Goal: Information Seeking & Learning: Check status

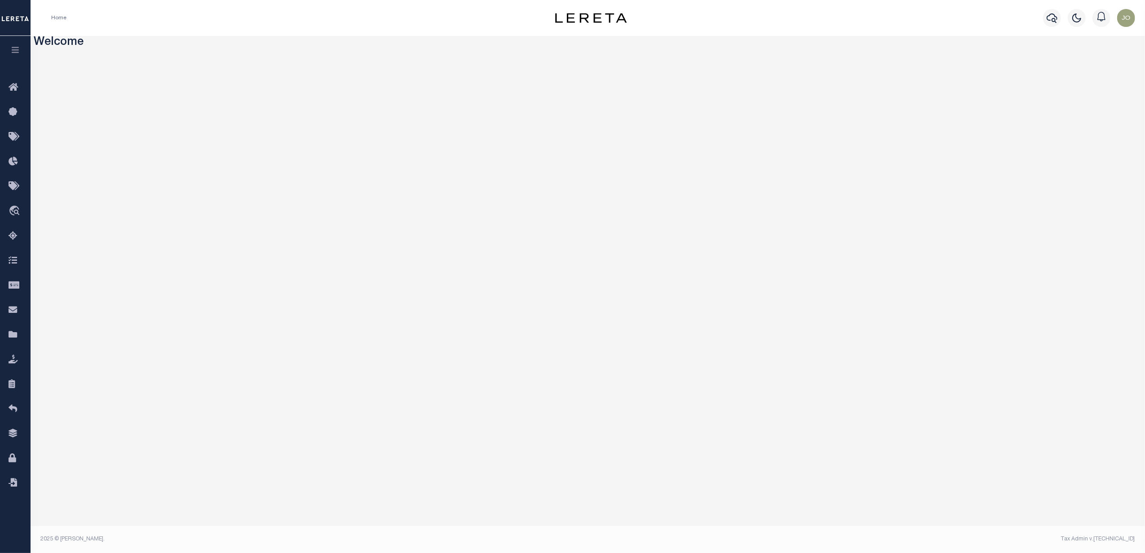
click at [11, 57] on button "button" at bounding box center [15, 51] width 31 height 31
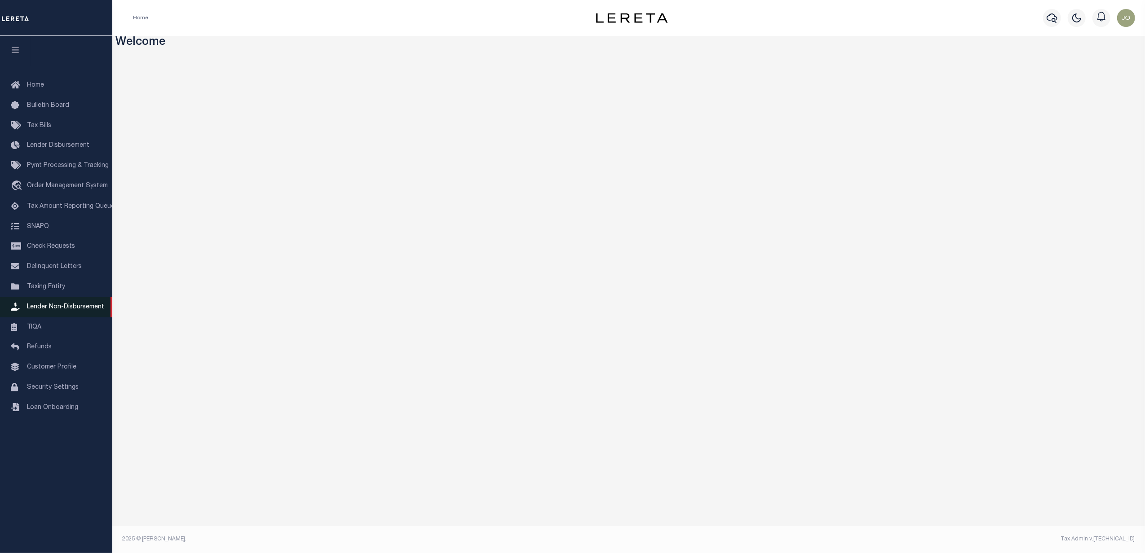
click at [72, 307] on span "Lender Non-Disbursement" at bounding box center [65, 307] width 77 height 6
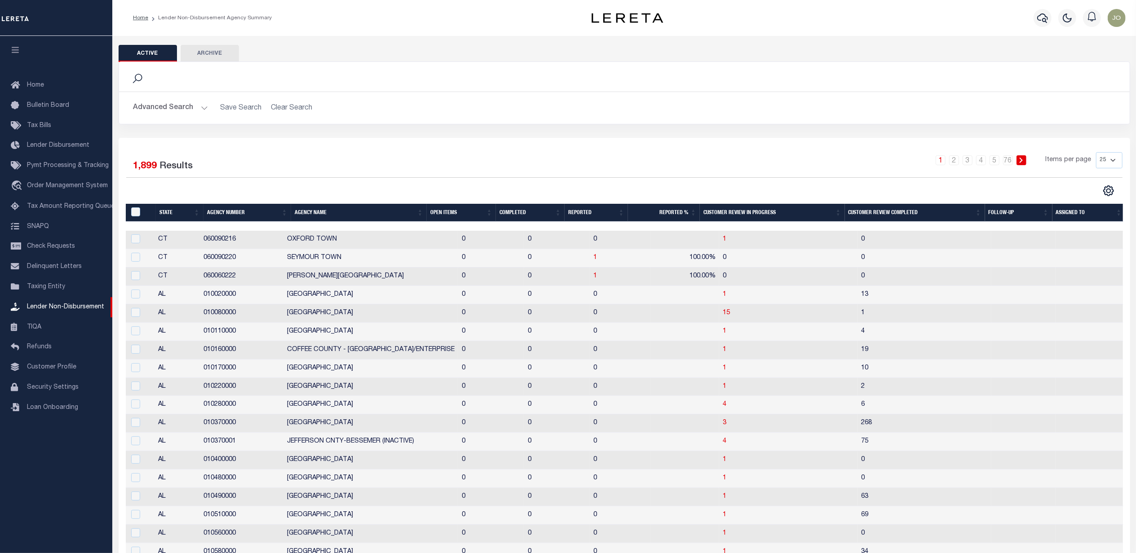
click at [375, 199] on div "Selected 1,899 Results 1 2 3 4 5 … 76 Items per page 25 50 100 200" at bounding box center [624, 418] width 1011 height 560
click at [526, 155] on div "1 2 3 4 5 … 76 Items per page 25 50 100 200" at bounding box center [751, 163] width 744 height 23
drag, startPoint x: 254, startPoint y: 146, endPoint x: 245, endPoint y: 146, distance: 9.0
click at [254, 146] on div "Selected 1,899 Results 1 2 3 4 5 … 76 Items per page 25 50 100 200" at bounding box center [624, 418] width 1011 height 560
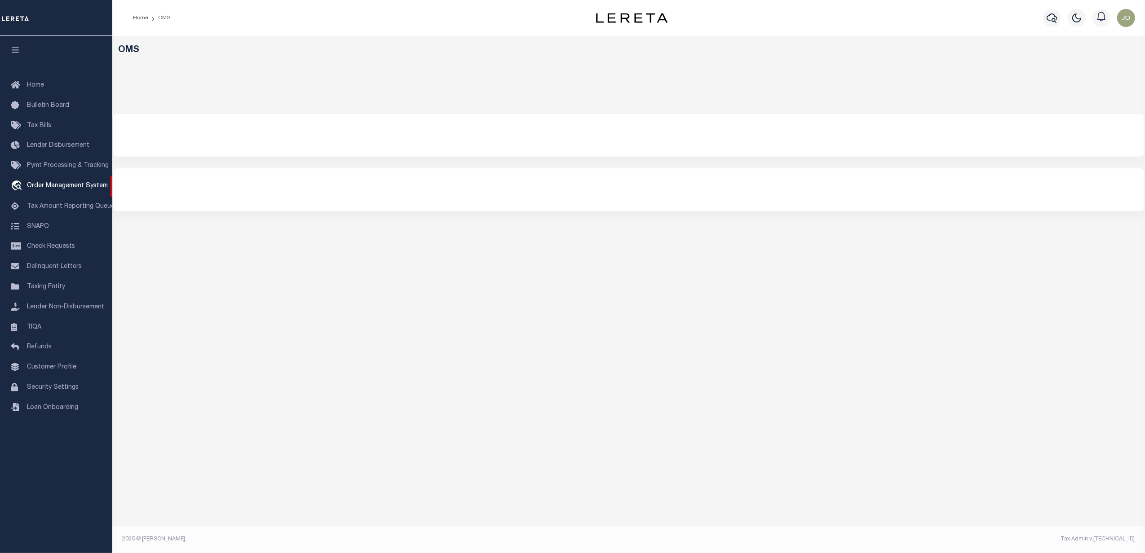
select select "200"
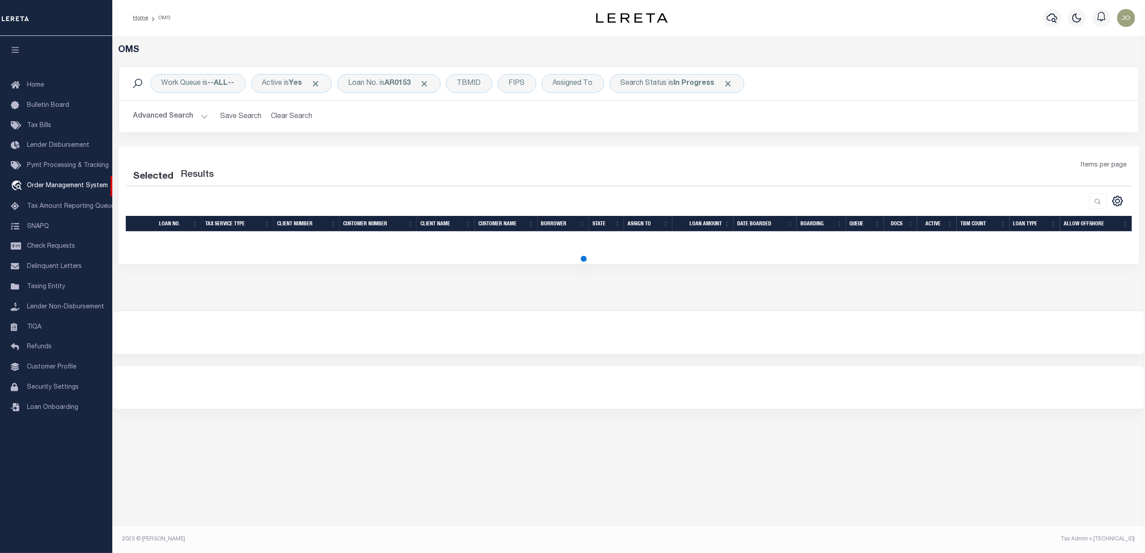
select select "200"
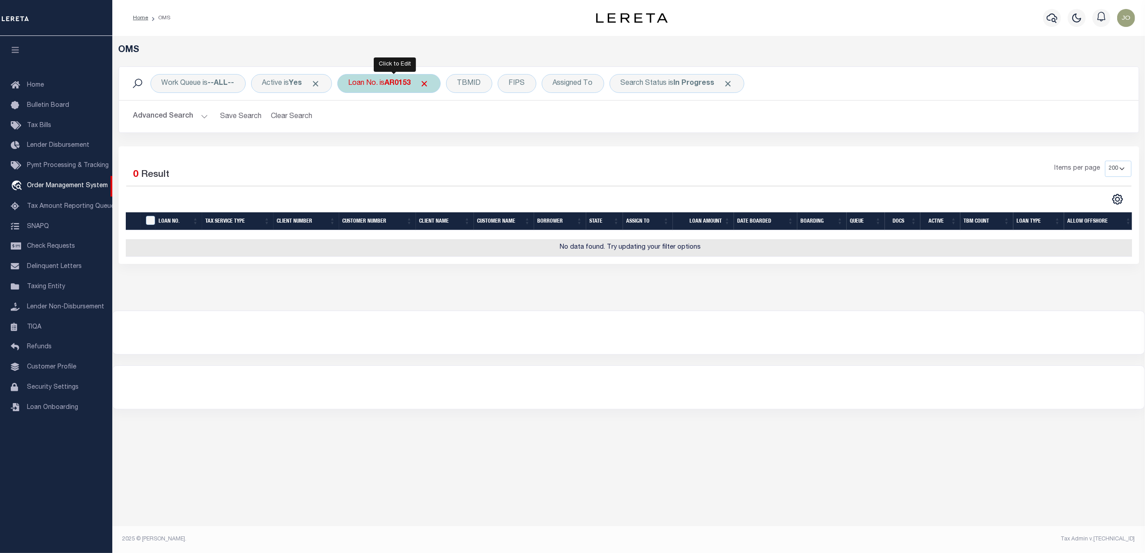
click at [404, 83] on b "AR0153" at bounding box center [398, 83] width 26 height 7
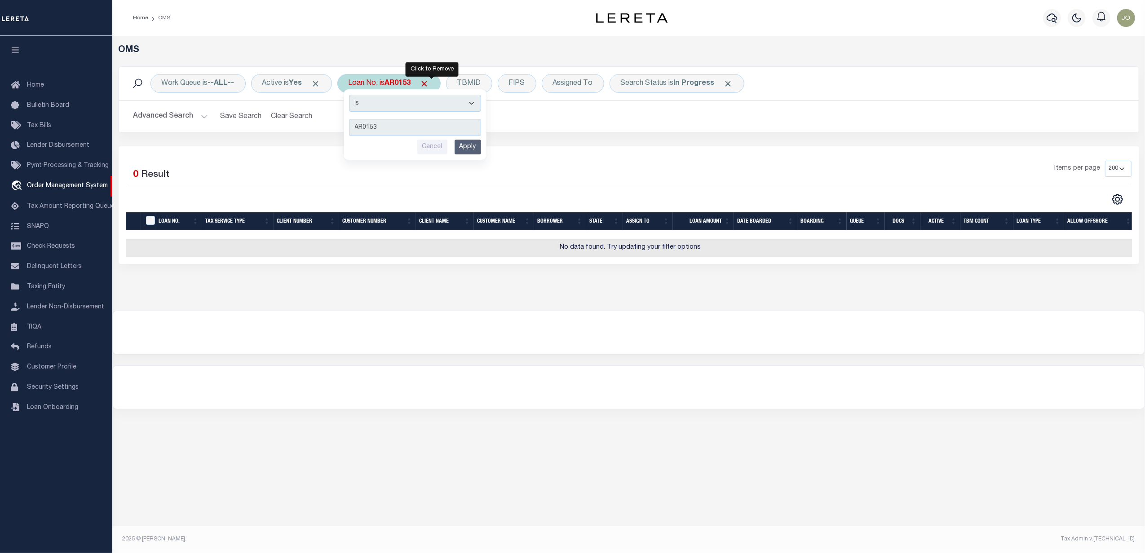
click at [429, 85] on span "Click to Remove" at bounding box center [424, 83] width 9 height 9
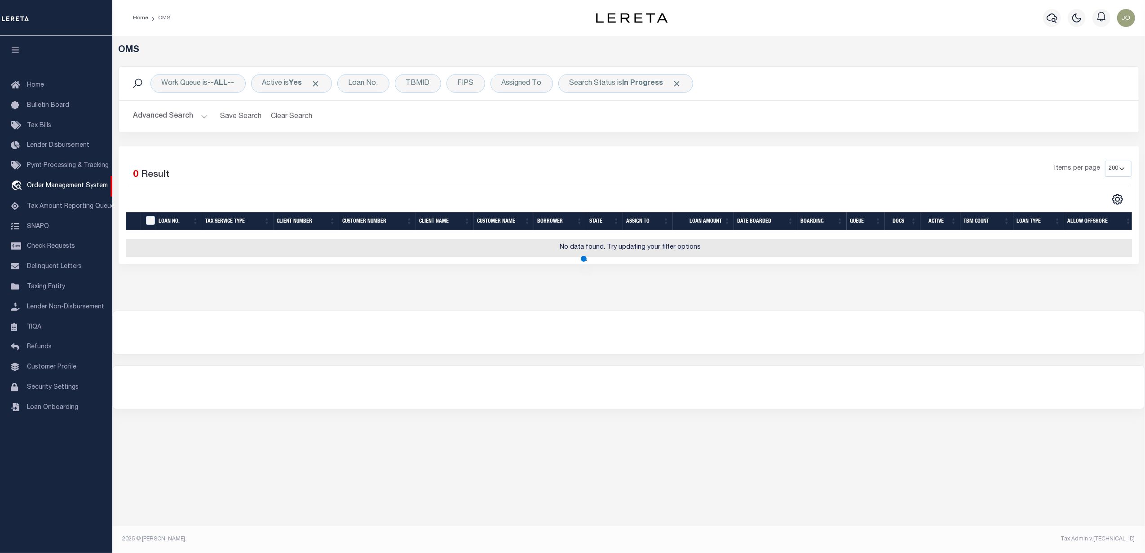
click at [197, 118] on button "Advanced Search" at bounding box center [170, 117] width 75 height 18
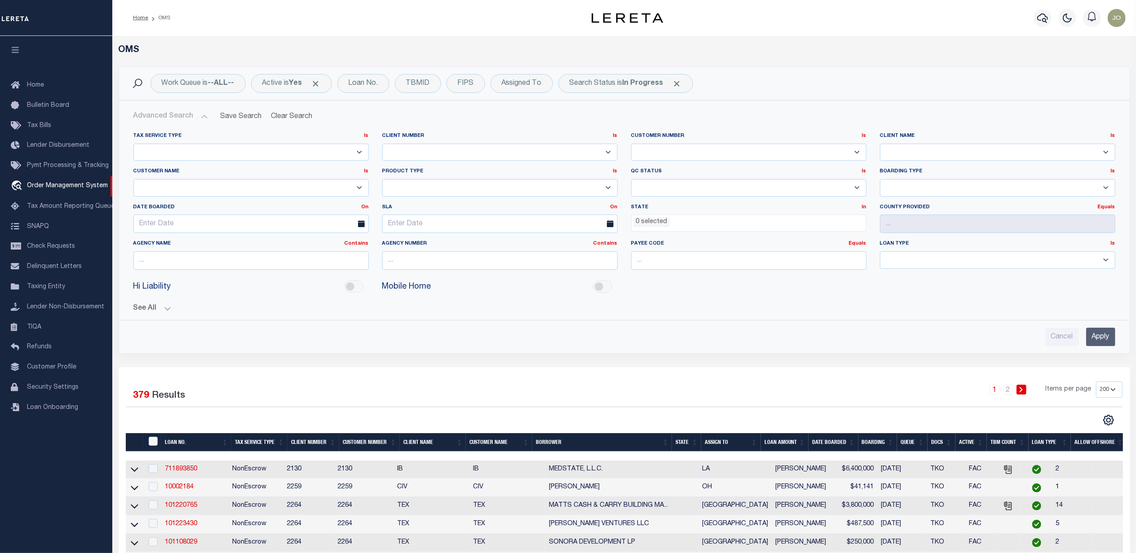
click at [171, 306] on button "See All" at bounding box center [624, 309] width 982 height 9
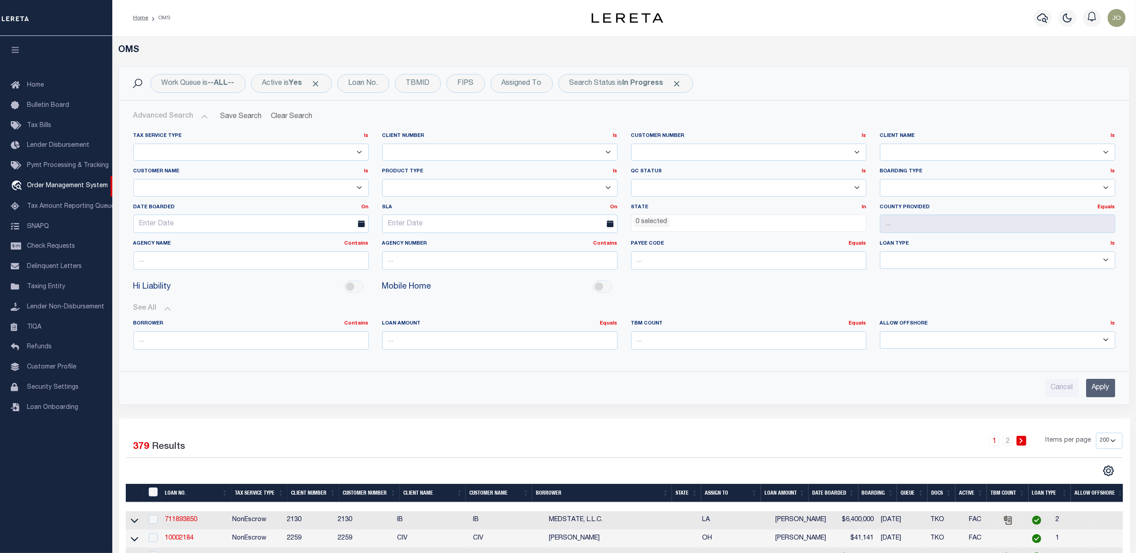
click at [351, 384] on div "Cancel Apply" at bounding box center [624, 388] width 982 height 18
click at [670, 146] on select "1011 1012 1013 1014 1019 1042 1049 1052 1053 1055 1058 1061 1063 1064 1065 1069…" at bounding box center [748, 153] width 235 height 18
click at [926, 153] on select "78796 AB ABL Accumatch - Refunds AF AFCU ALB ALL ANB APCU Atlantic Capital Bank…" at bounding box center [997, 153] width 235 height 18
click at [575, 318] on div "BORROWER Contains Contains Is LOAN AMOUNT Equals Is Is" at bounding box center [624, 338] width 995 height 51
click at [444, 256] on input "text" at bounding box center [499, 261] width 235 height 18
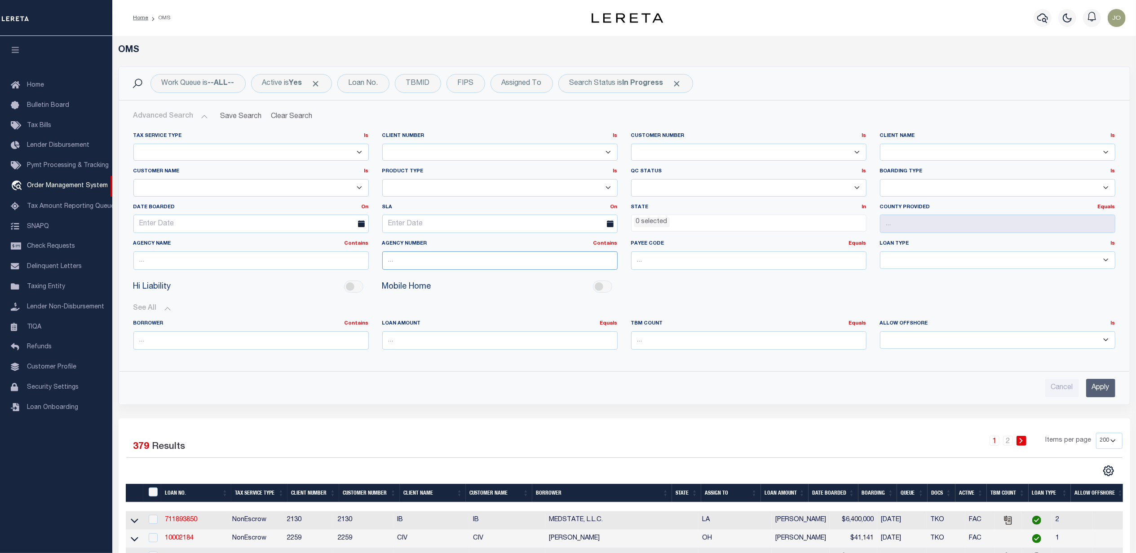
paste input "130020000"
type input "130020000"
click at [1111, 393] on input "Apply" at bounding box center [1100, 388] width 29 height 18
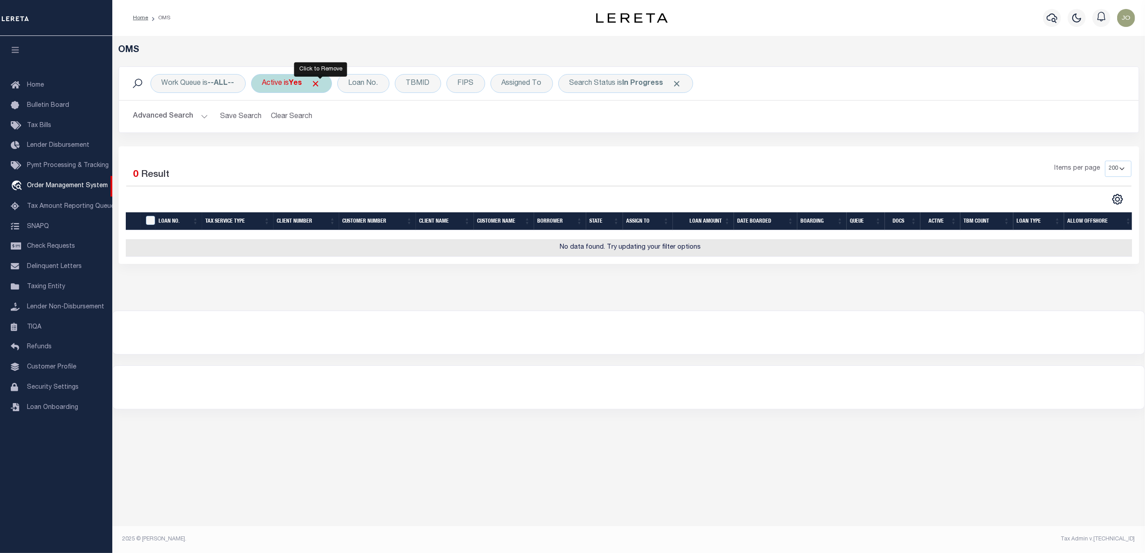
click at [321, 85] on span "Click to Remove" at bounding box center [315, 83] width 9 height 9
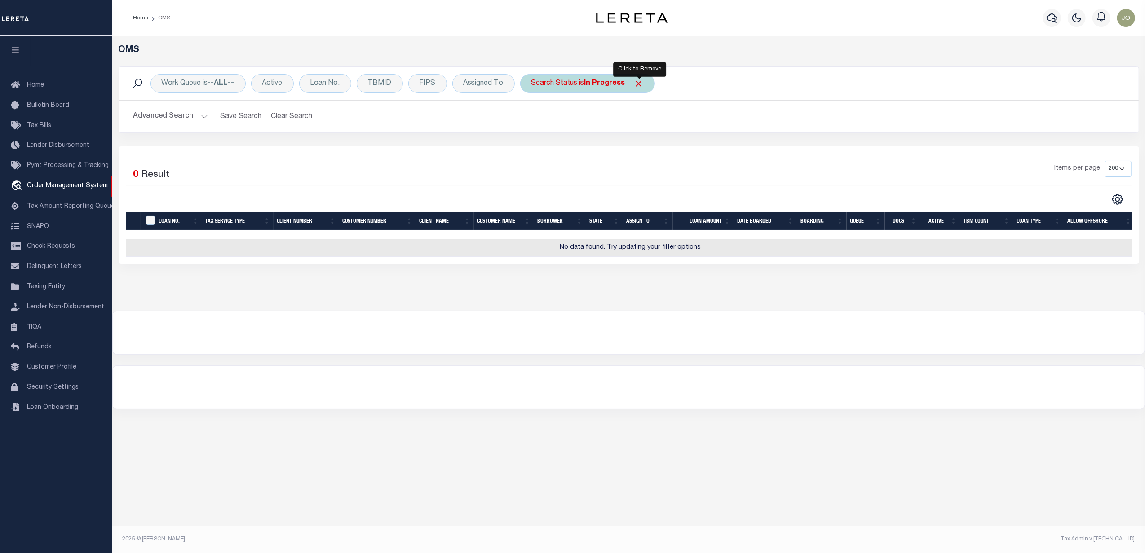
click at [639, 81] on span "Click to Remove" at bounding box center [638, 83] width 9 height 9
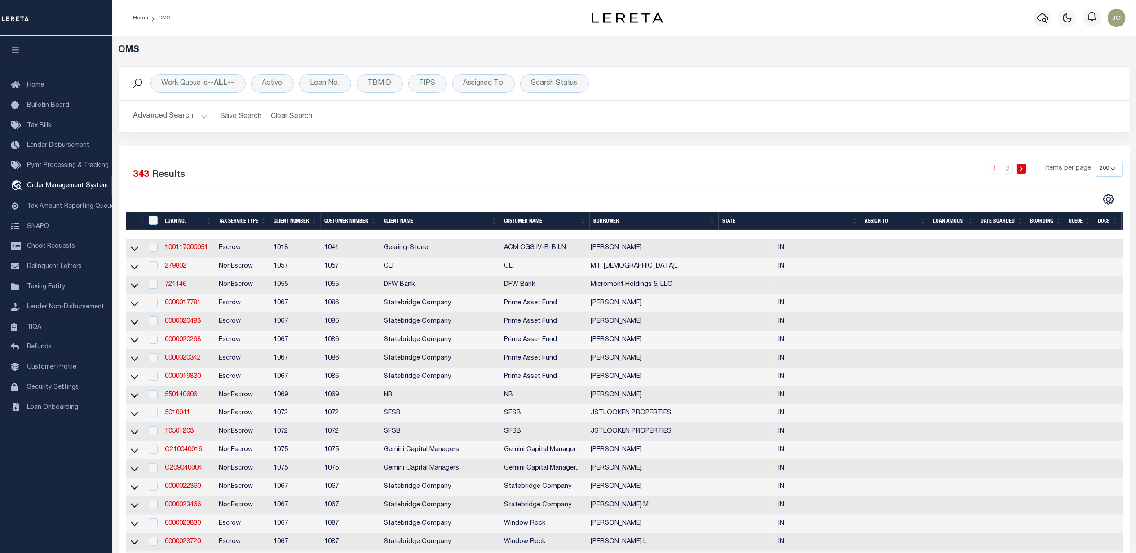
click at [202, 119] on button "Advanced Search" at bounding box center [170, 117] width 75 height 18
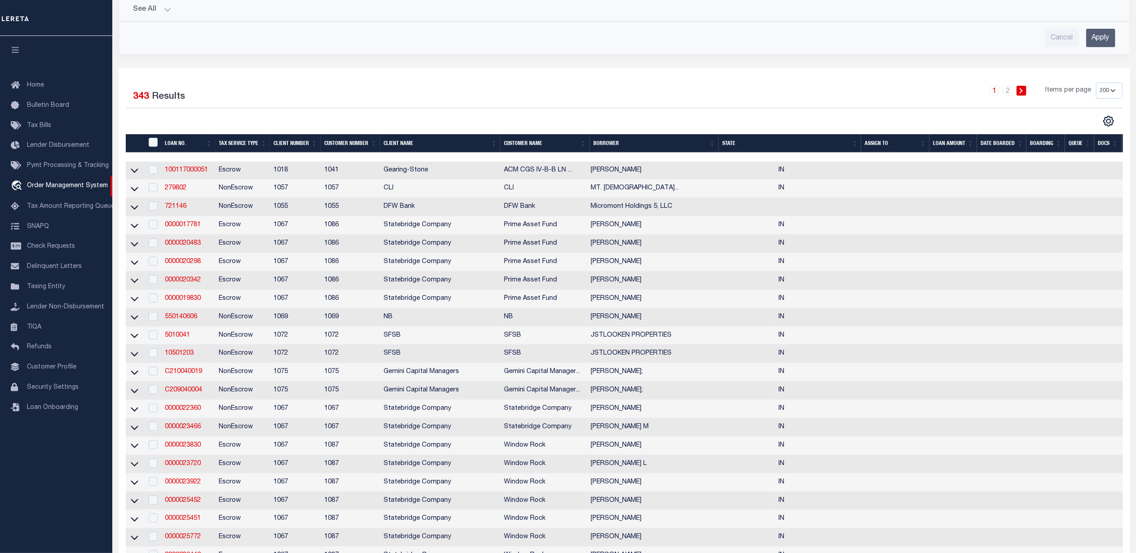
scroll to position [60, 0]
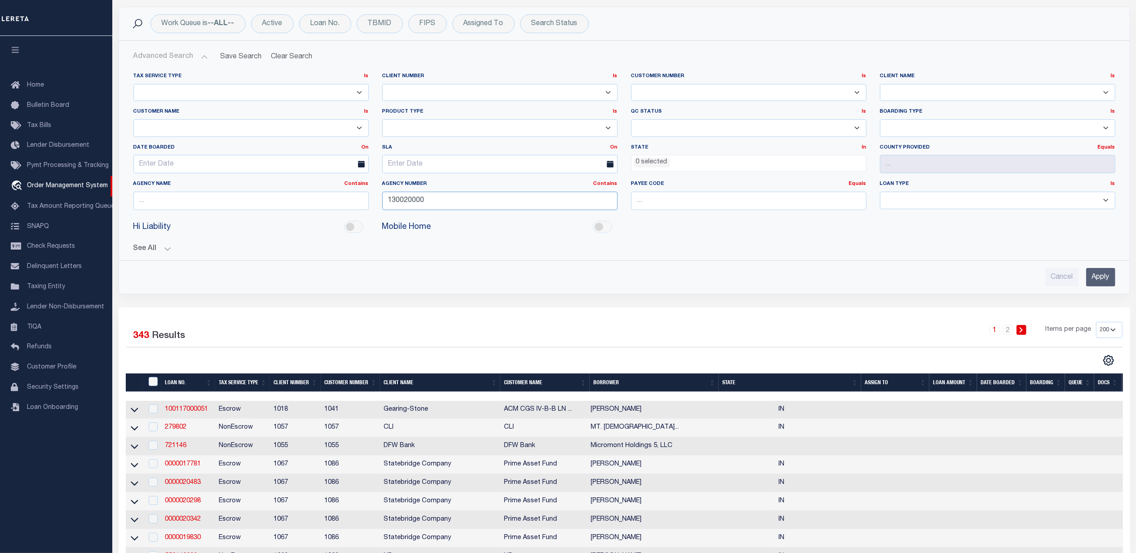
click at [489, 201] on input "130020000" at bounding box center [499, 201] width 235 height 18
click at [1096, 281] on input "Apply" at bounding box center [1100, 277] width 29 height 18
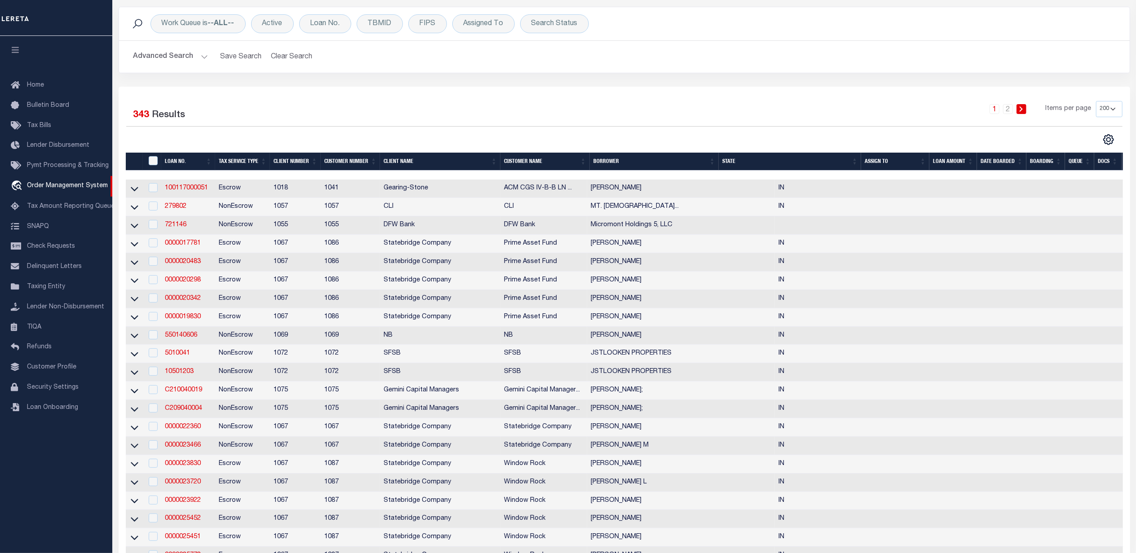
click at [822, 125] on div "1 2 Items per page 10 25 50 100 200" at bounding box center [750, 113] width 757 height 25
click at [403, 137] on div at bounding box center [375, 140] width 498 height 12
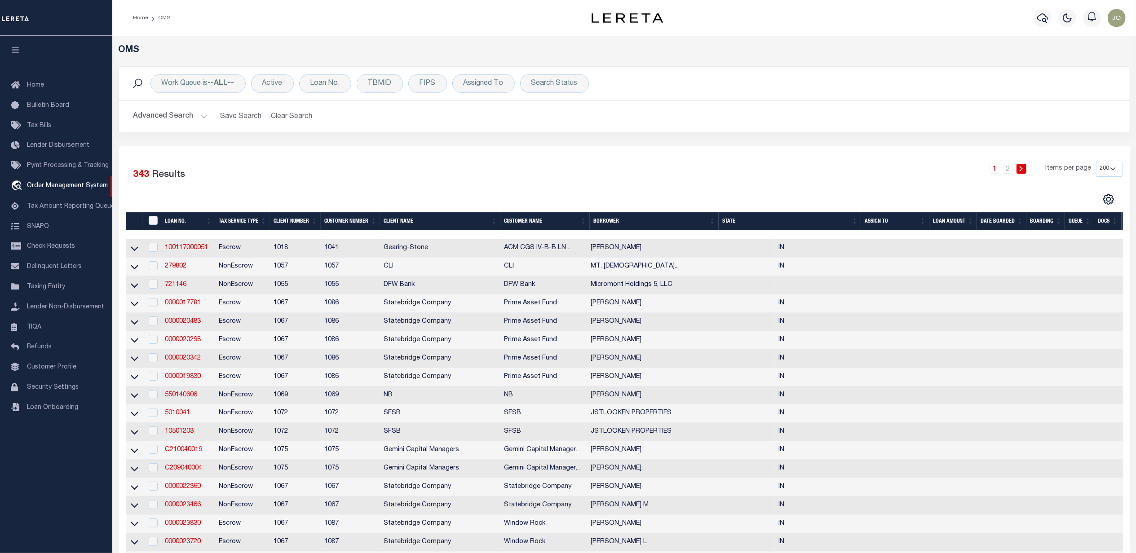
click at [420, 184] on div "1 2 Items per page 10 25 50 100 200" at bounding box center [751, 172] width 744 height 23
click at [200, 115] on button "Advanced Search" at bounding box center [170, 117] width 75 height 18
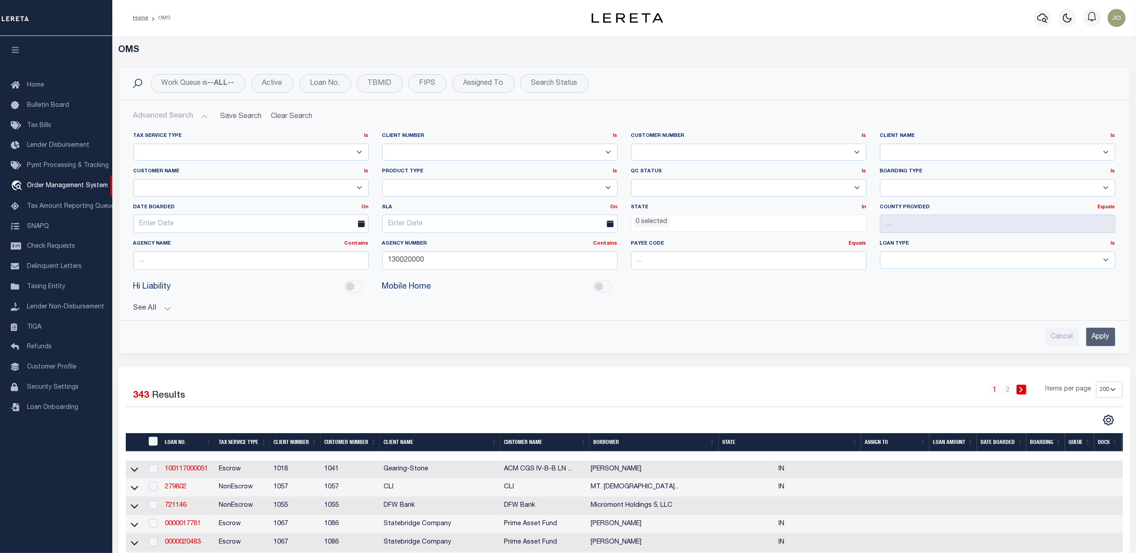
click at [166, 308] on button "See All" at bounding box center [624, 309] width 982 height 9
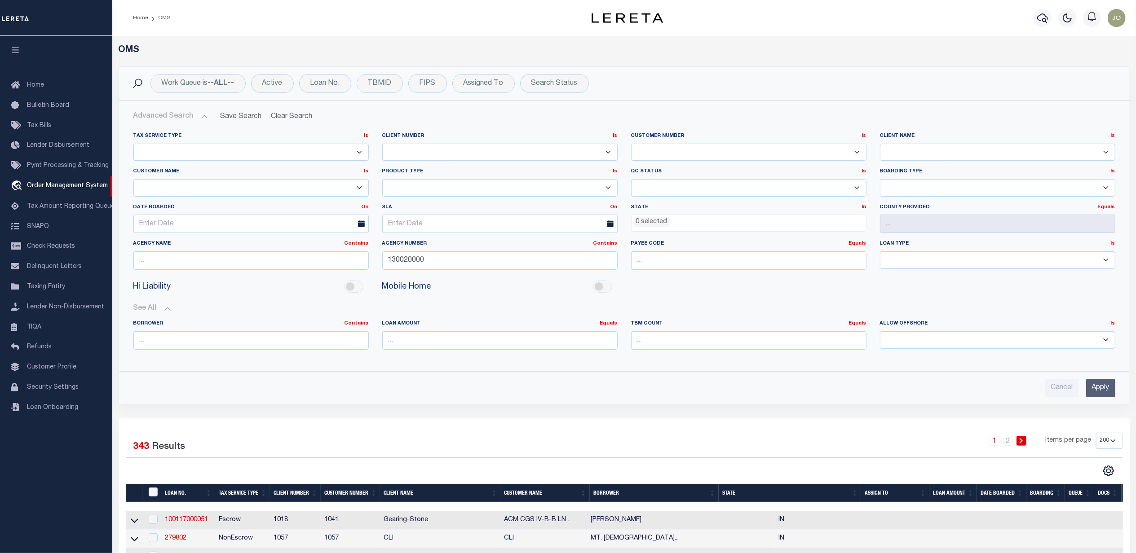
click at [939, 263] on select "Residential Commercial" at bounding box center [997, 261] width 235 height 18
click at [771, 295] on div "Hi Liability Mobile Home" at bounding box center [624, 287] width 995 height 20
click at [902, 192] on select "NEW - New Loan REF - Refinance Loan CWF - Conversion with Fee CNF - Conversion …" at bounding box center [997, 188] width 235 height 18
click at [904, 154] on select "78796 AB ABL Accumatch - Refunds AF AFCU ALB ALL ANB APCU Atlantic Capital Bank…" at bounding box center [997, 153] width 235 height 18
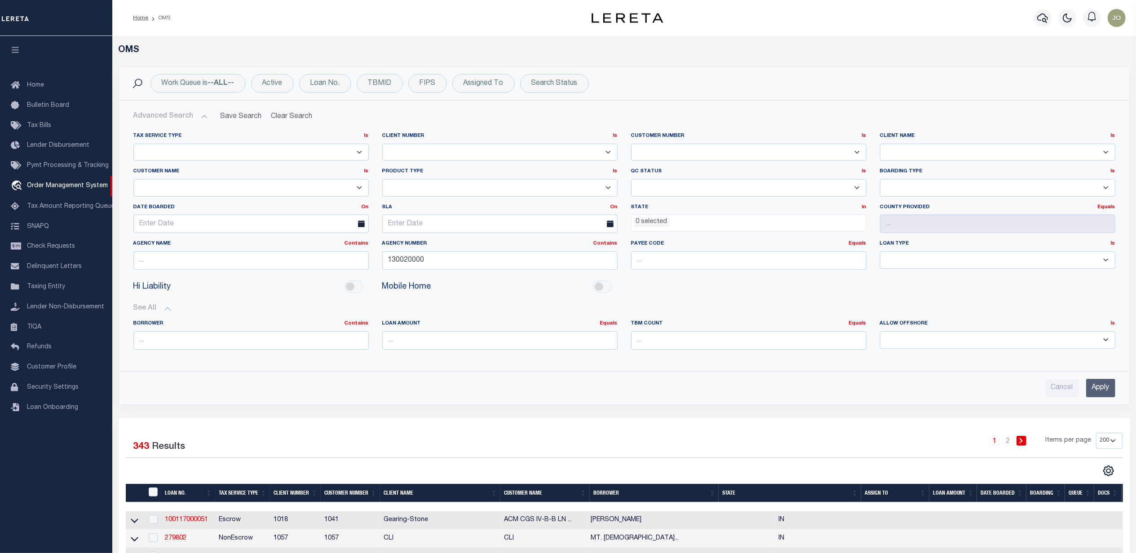
click at [904, 154] on select "78796 AB ABL Accumatch - Refunds AF AFCU ALB ALL ANB APCU Atlantic Capital Bank…" at bounding box center [997, 153] width 235 height 18
click at [383, 375] on div "Cancel Apply" at bounding box center [624, 385] width 996 height 26
click at [584, 398] on div "Cancel Apply" at bounding box center [624, 388] width 982 height 18
click at [393, 384] on div "Cancel Apply" at bounding box center [624, 388] width 982 height 18
click at [273, 266] on input "text" at bounding box center [250, 261] width 235 height 18
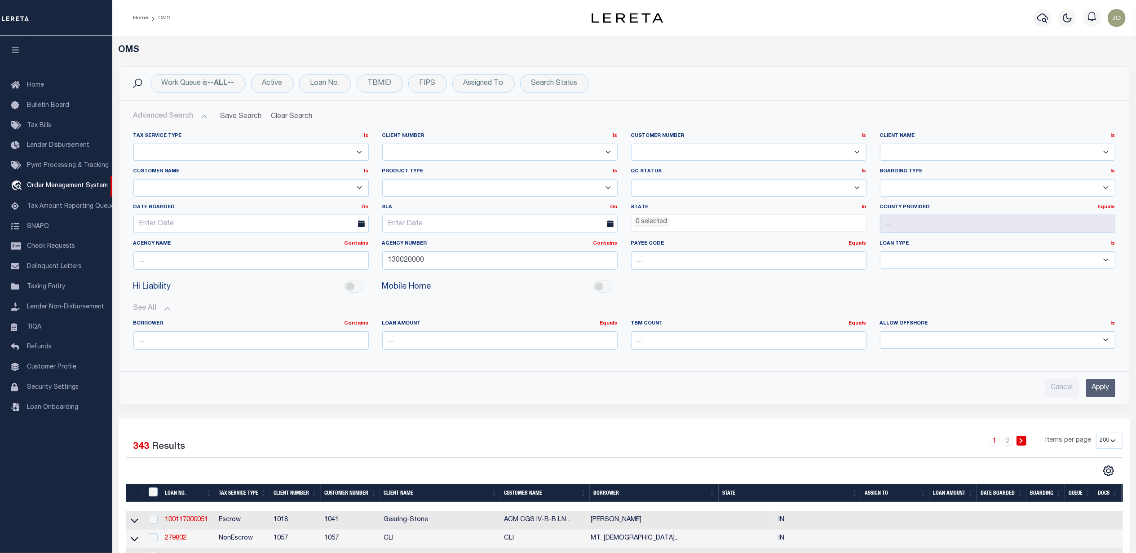
click at [459, 292] on div "Mobile Home" at bounding box center [436, 287] width 122 height 13
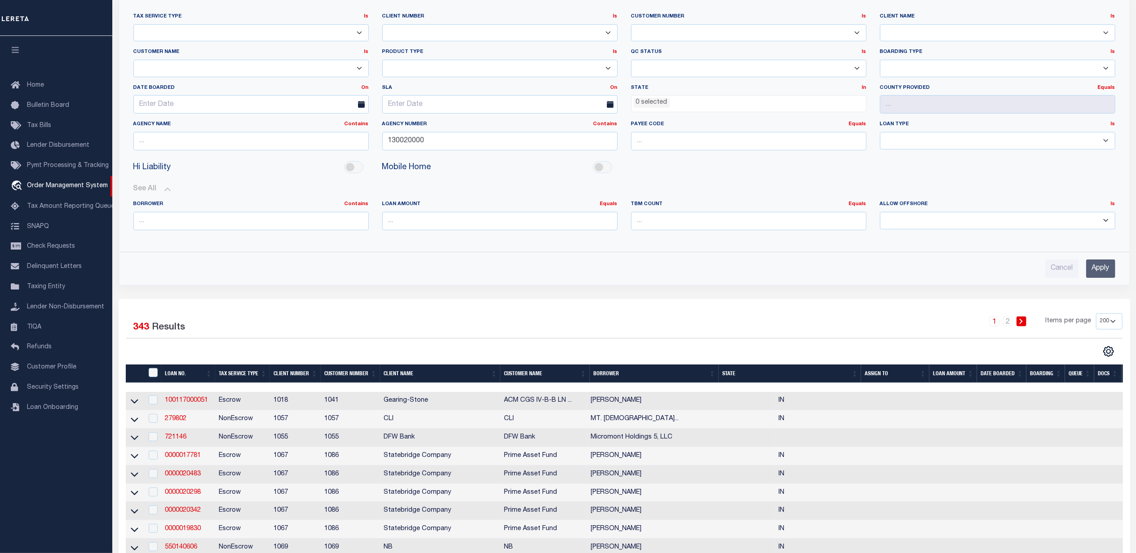
scroll to position [60, 0]
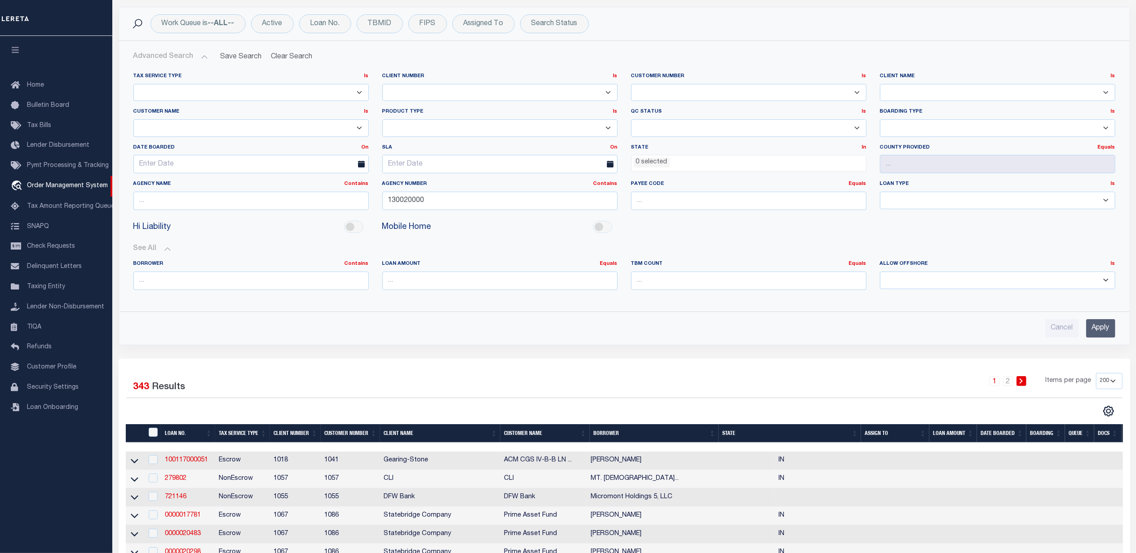
click at [636, 244] on div "See All BORROWER Contains Contains Is Equals Equals Is" at bounding box center [624, 271] width 982 height 67
click at [349, 164] on input "text" at bounding box center [250, 164] width 235 height 18
click at [361, 146] on label "Date Boarded On On After Before Between" at bounding box center [251, 148] width 249 height 8
click at [363, 146] on link "On" at bounding box center [365, 147] width 7 height 5
click at [327, 196] on link "Between" at bounding box center [332, 196] width 71 height 13
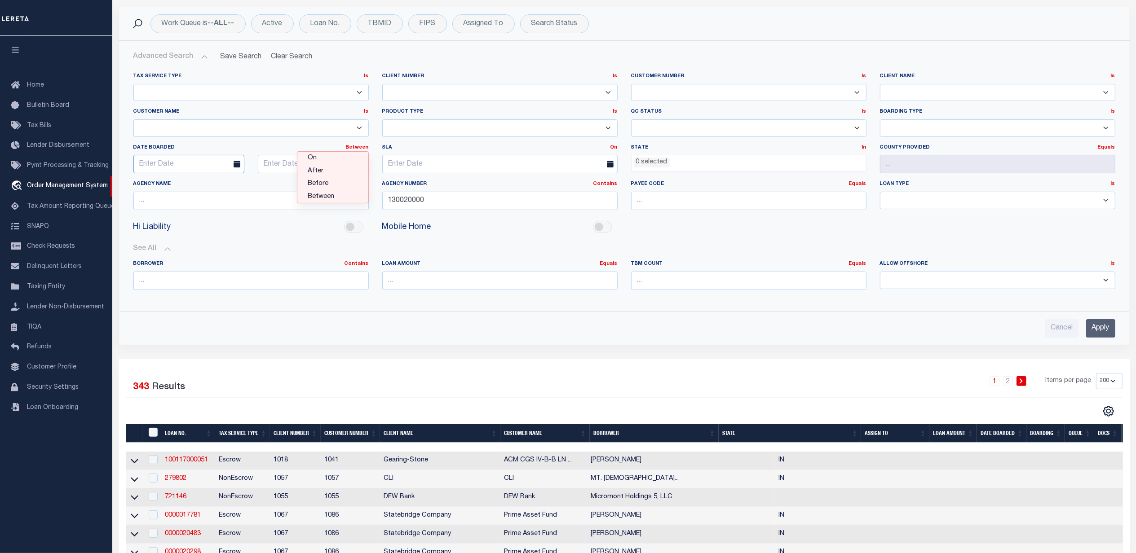
click at [187, 167] on input "text" at bounding box center [188, 164] width 111 height 18
click at [200, 184] on select "January February March April May June July August September October November De…" at bounding box center [187, 184] width 55 height 9
select select "3"
click at [160, 180] on select "January February March April May June July August September October November De…" at bounding box center [187, 184] width 55 height 9
click at [203, 216] on span "2" at bounding box center [203, 217] width 18 height 18
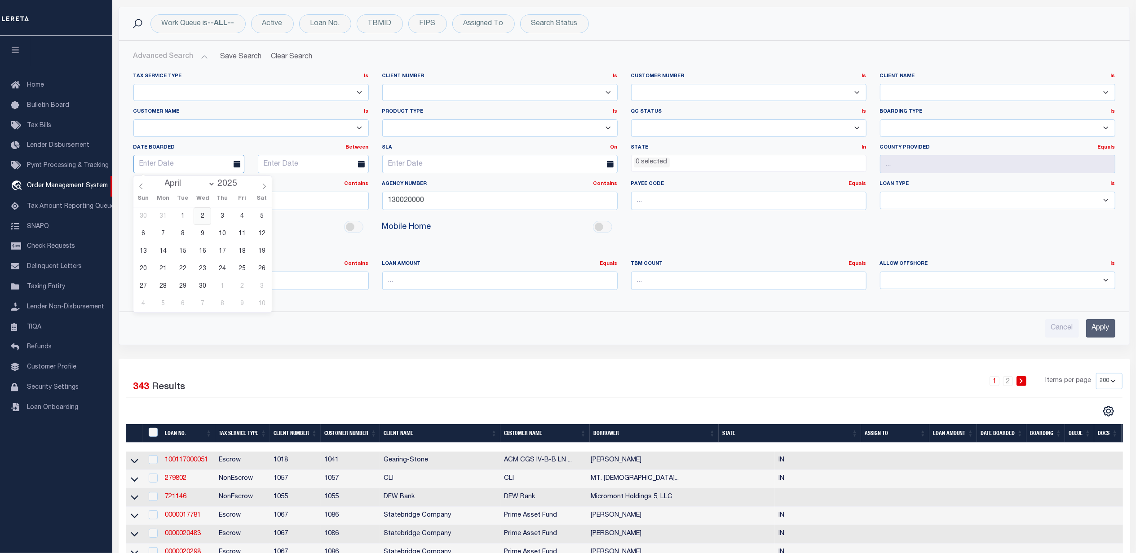
type input "04-02-2025"
click at [342, 168] on input "text" at bounding box center [313, 164] width 111 height 18
click at [318, 184] on select "January February March April May June July August September October November De…" at bounding box center [312, 184] width 55 height 9
select select "3"
click at [285, 180] on select "January February March April May June July August September October November De…" at bounding box center [312, 184] width 55 height 9
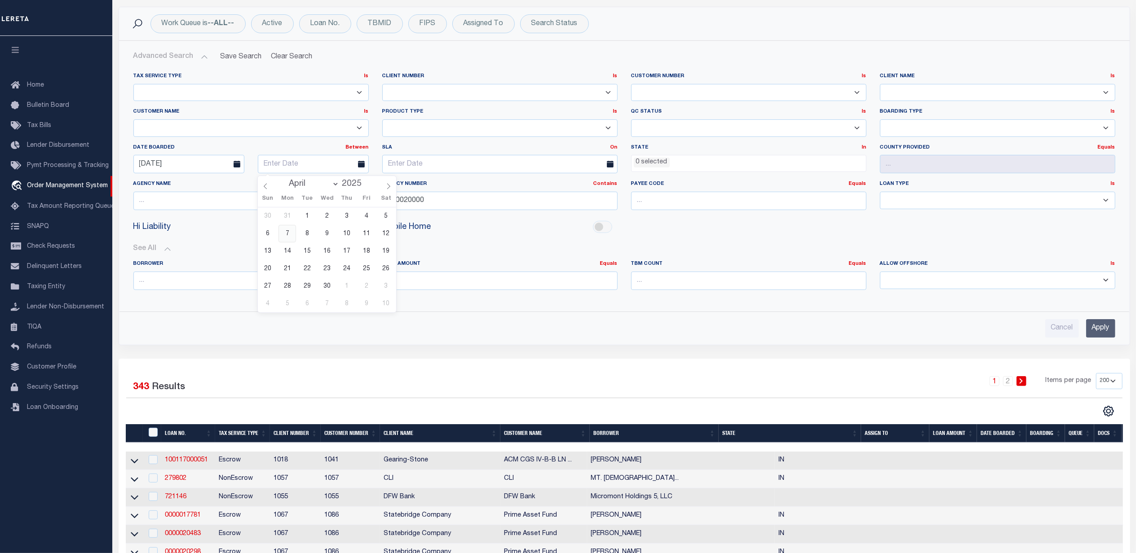
click at [288, 230] on span "7" at bounding box center [287, 234] width 18 height 18
type input "04-07-2025"
click at [1100, 327] on input "Apply" at bounding box center [1100, 328] width 29 height 18
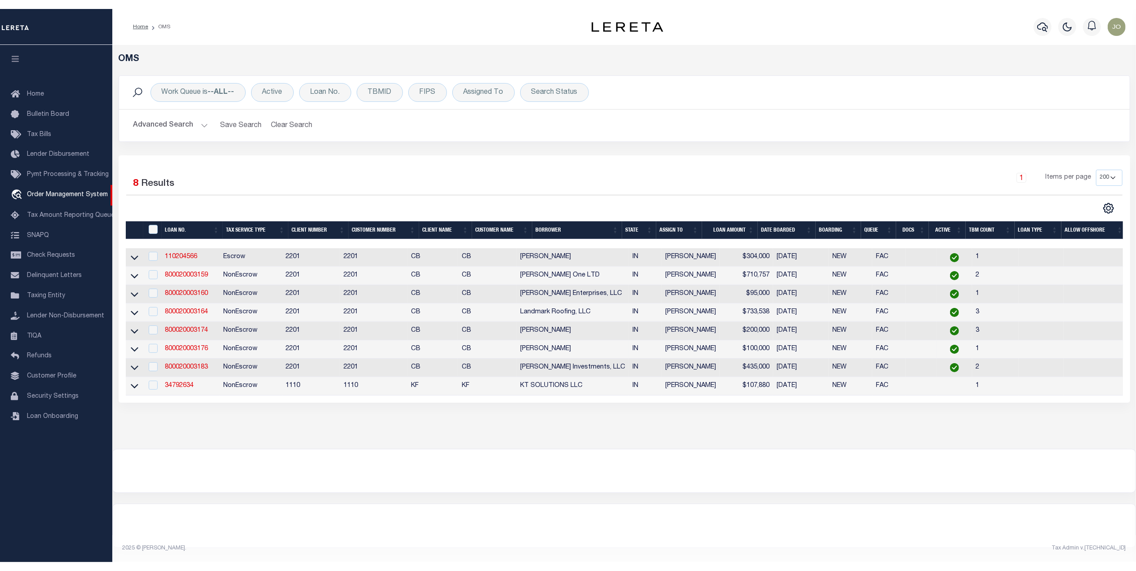
scroll to position [8, 0]
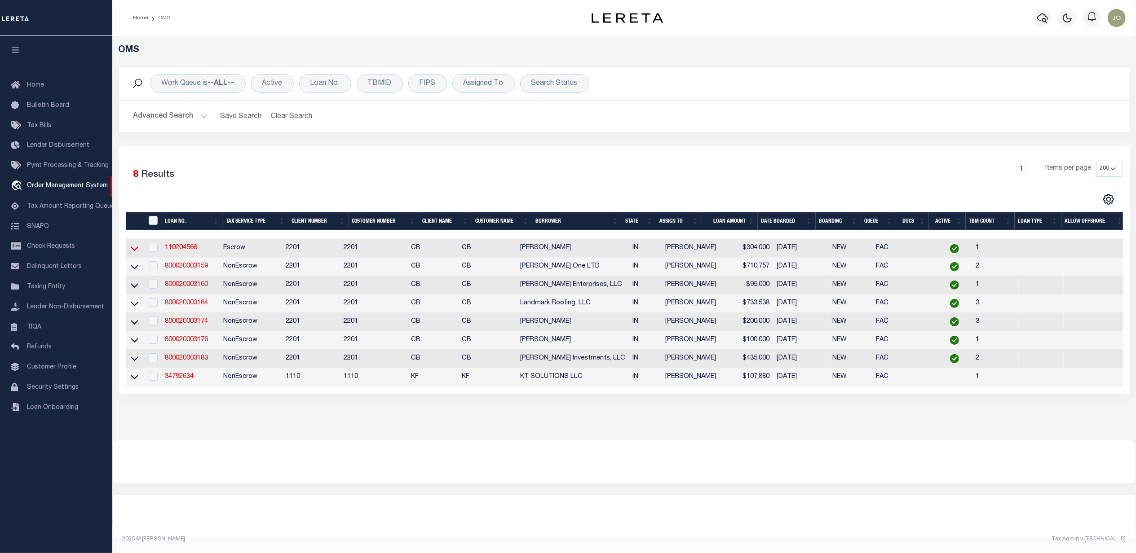
click at [135, 244] on icon at bounding box center [135, 248] width 8 height 9
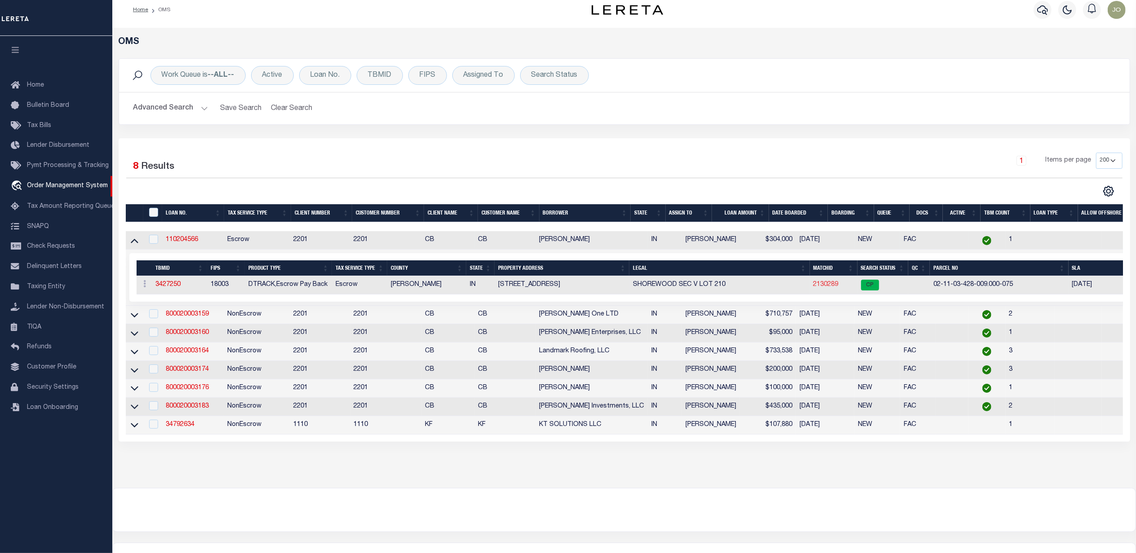
click at [829, 287] on link "2130289" at bounding box center [825, 285] width 25 height 6
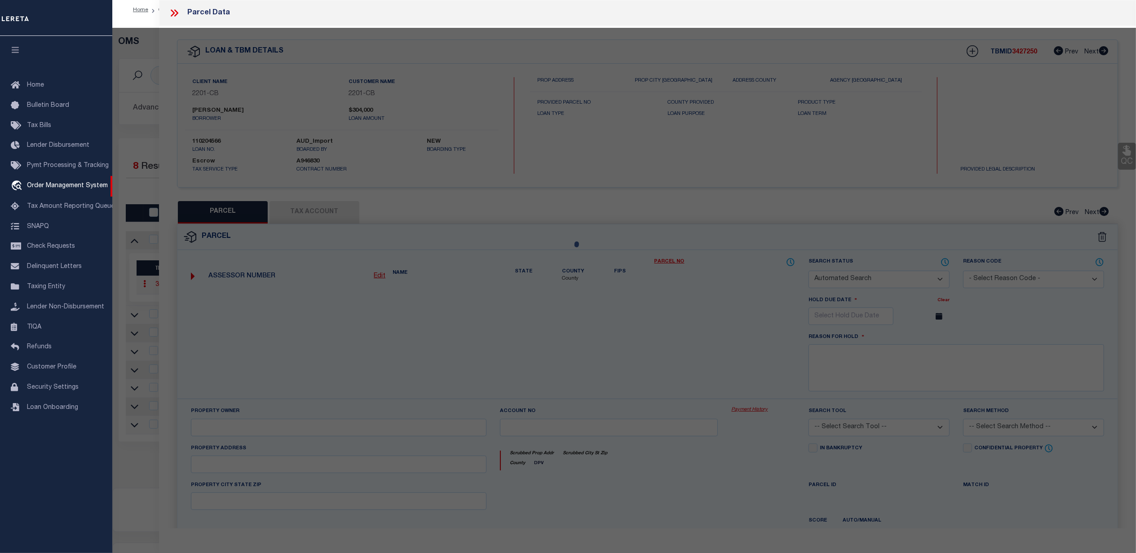
checkbox input "false"
select select "CP"
type input "Bell Jacob T & Jennifer E"
select select "AGW"
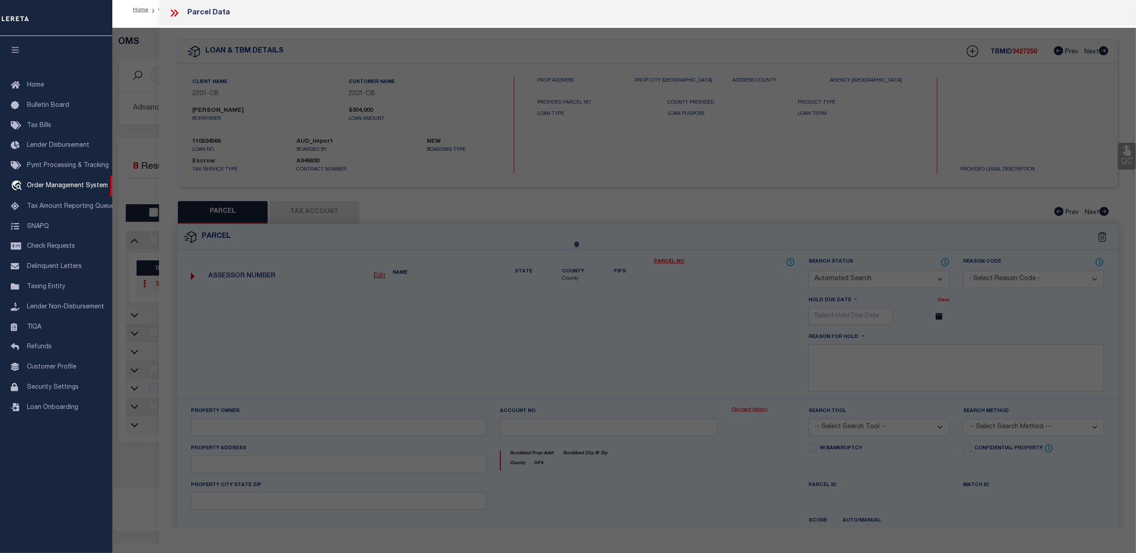
select select
type input "605 White Field Drive"
checkbox input "false"
type input "Fort Wayne IN 46804"
type textarea "SHOREWOOD SEC V LOT 210"
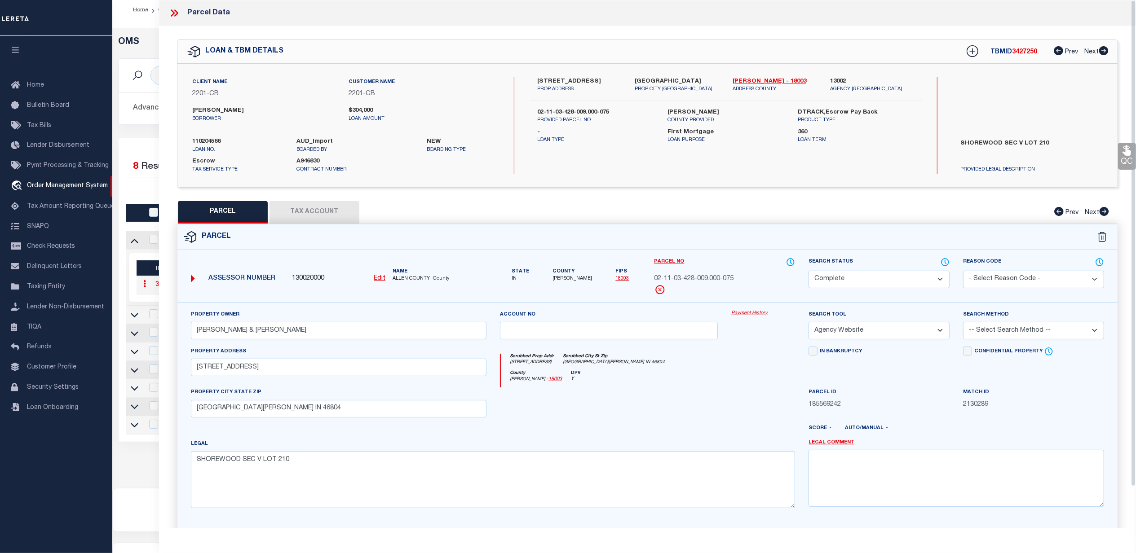
click at [310, 215] on button "Tax Account" at bounding box center [314, 212] width 90 height 22
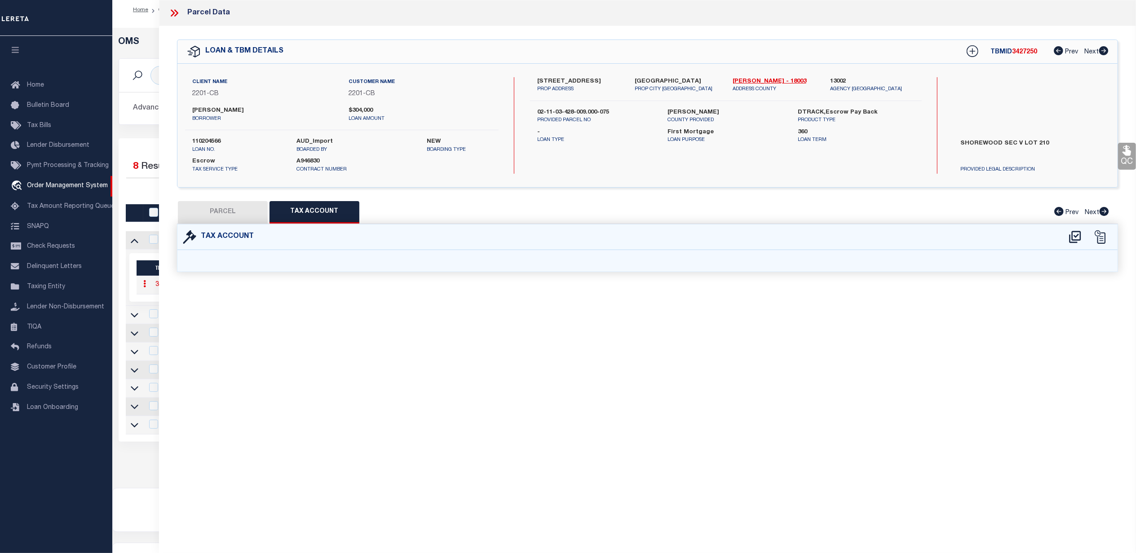
select select "100"
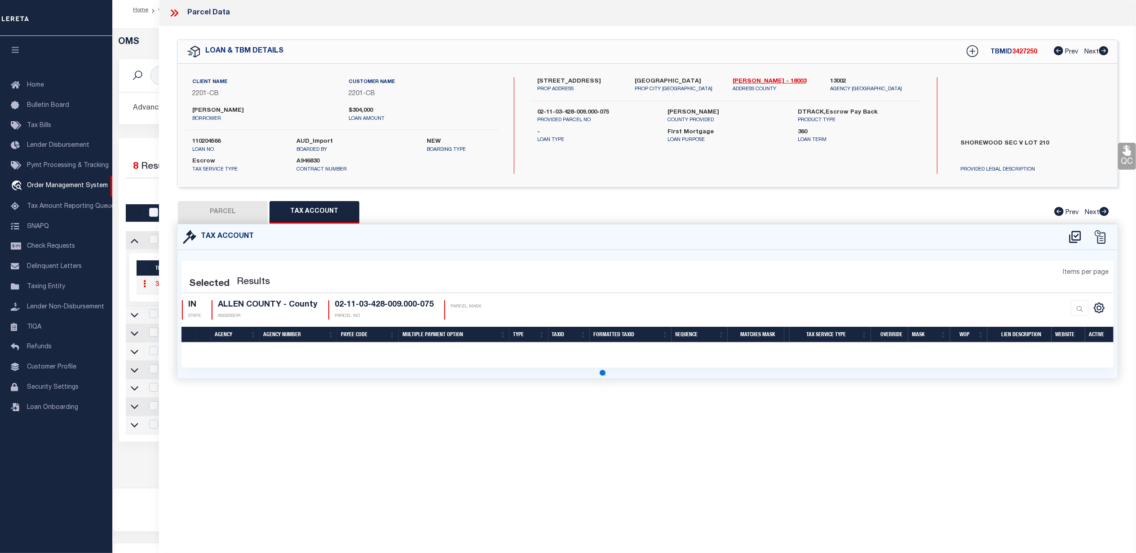
select select "100"
